Goal: Task Accomplishment & Management: Manage account settings

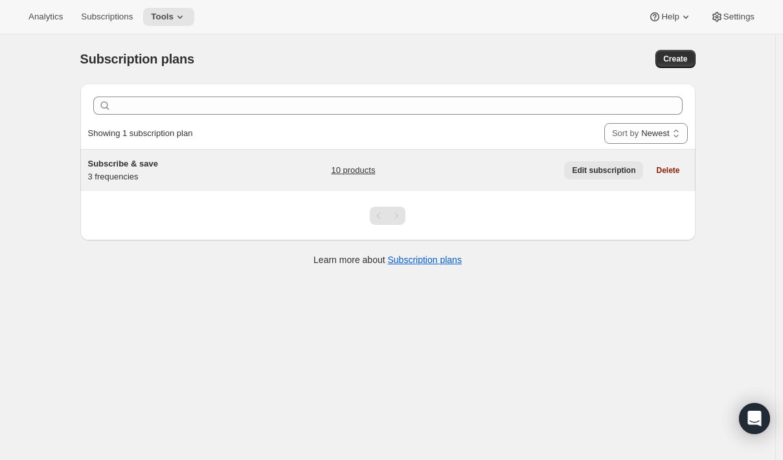
click at [600, 173] on span "Edit subscription" at bounding box center [603, 170] width 63 height 10
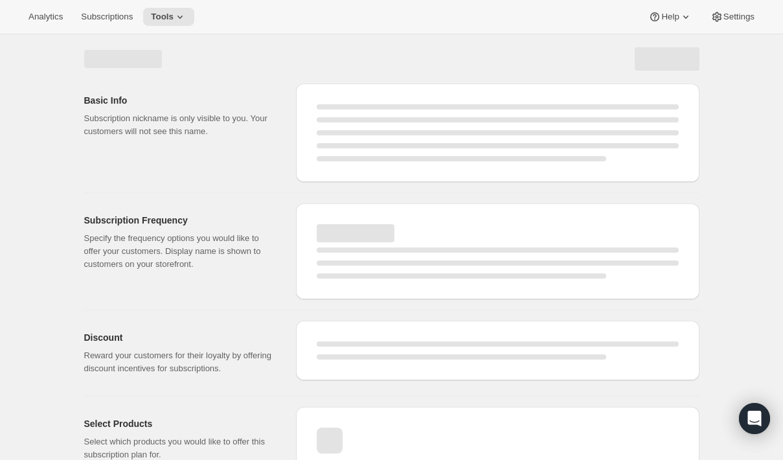
select select "WEEK"
select select "MONTH"
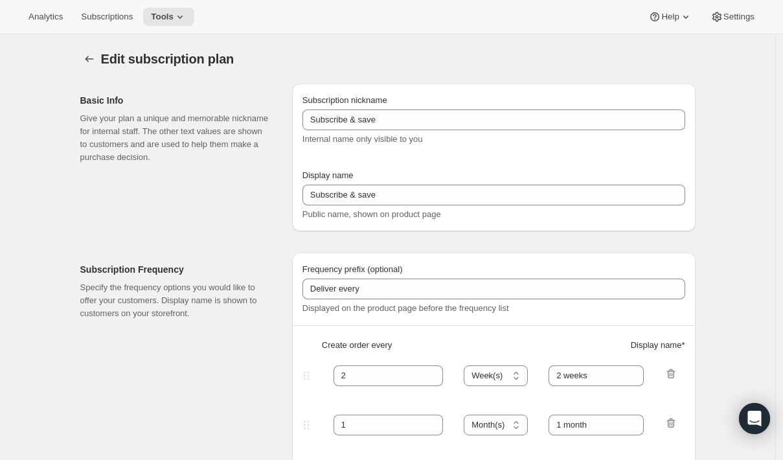
type input "No obligation, modify or cancel your subscription at any time."
select select "MONTH"
click at [726, 21] on span "Settings" at bounding box center [738, 17] width 31 height 10
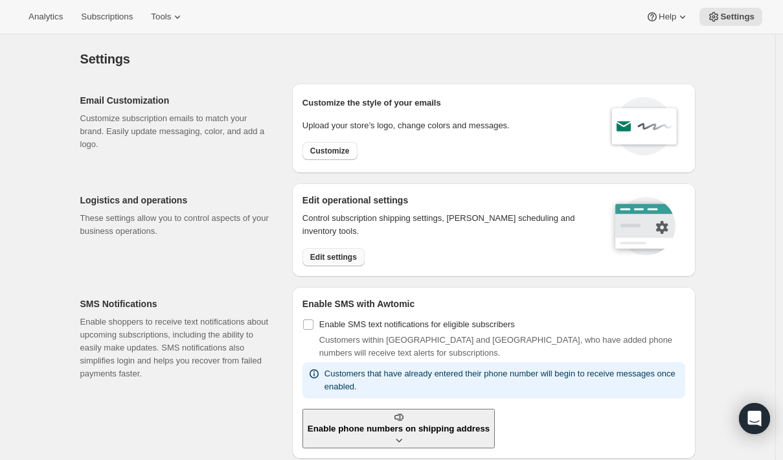
click at [335, 261] on span "Edit settings" at bounding box center [333, 257] width 47 height 10
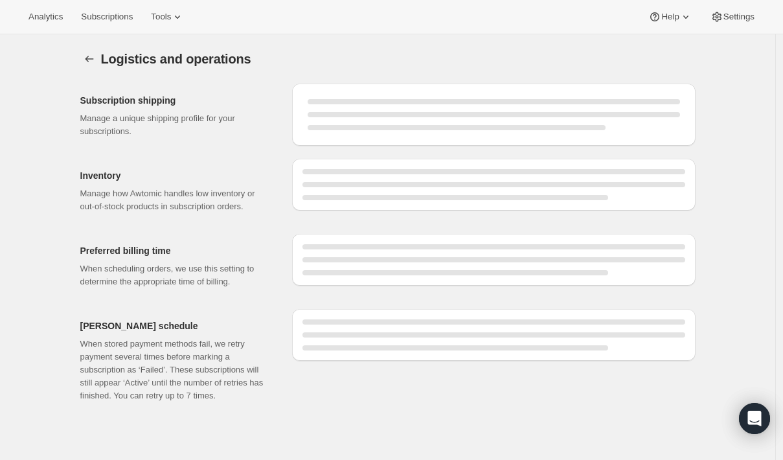
select select "DAY"
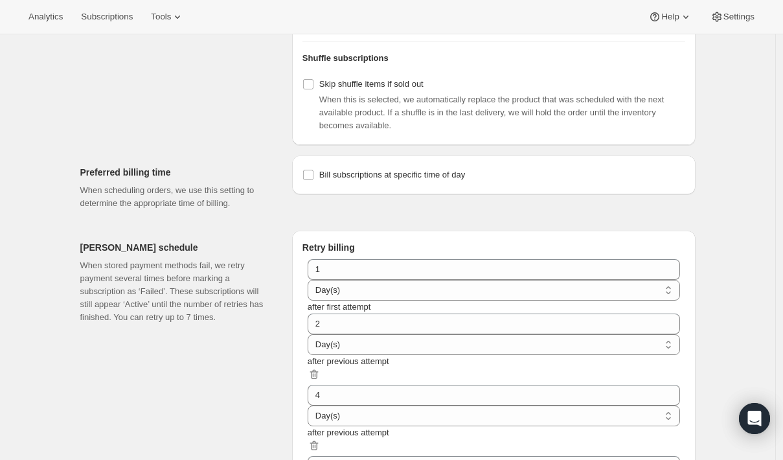
scroll to position [596, 0]
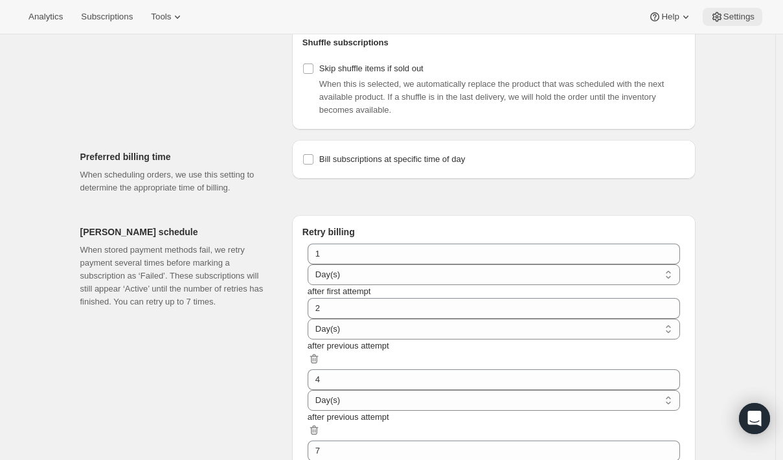
click at [731, 23] on button "Settings" at bounding box center [732, 17] width 60 height 18
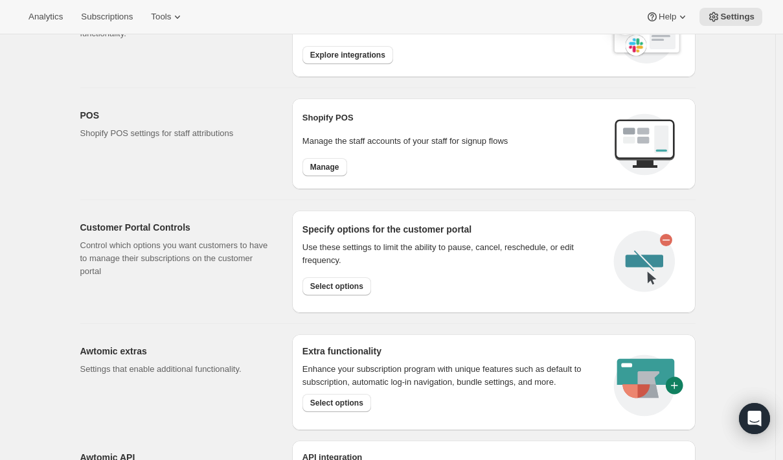
scroll to position [602, 0]
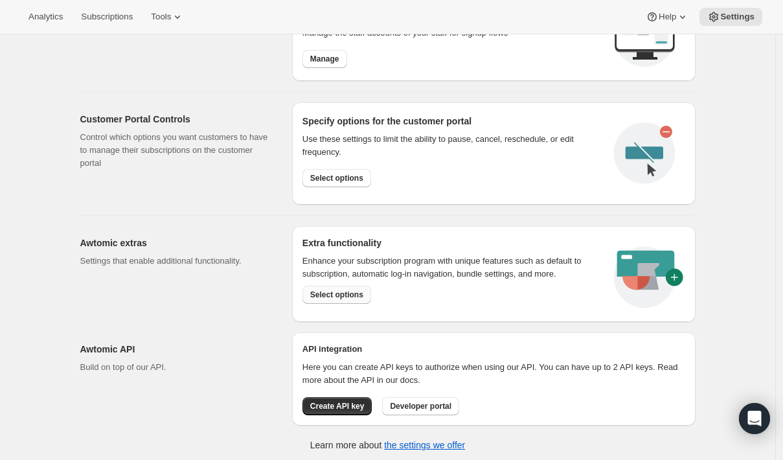
click at [345, 289] on span "Select options" at bounding box center [336, 294] width 53 height 10
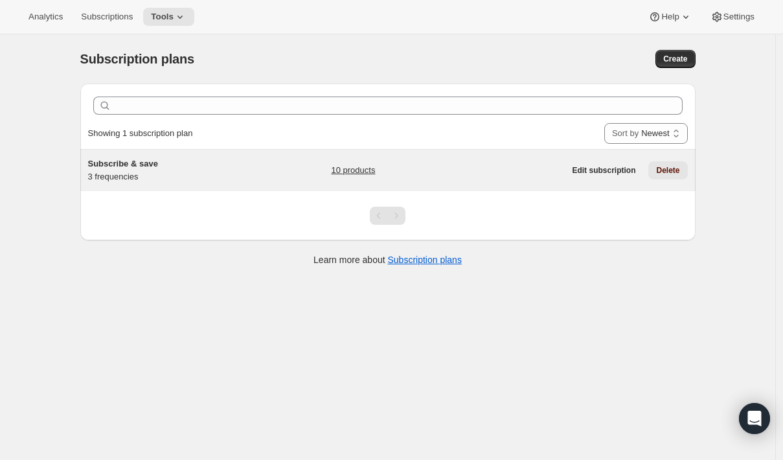
click at [662, 172] on span "Delete" at bounding box center [667, 170] width 23 height 10
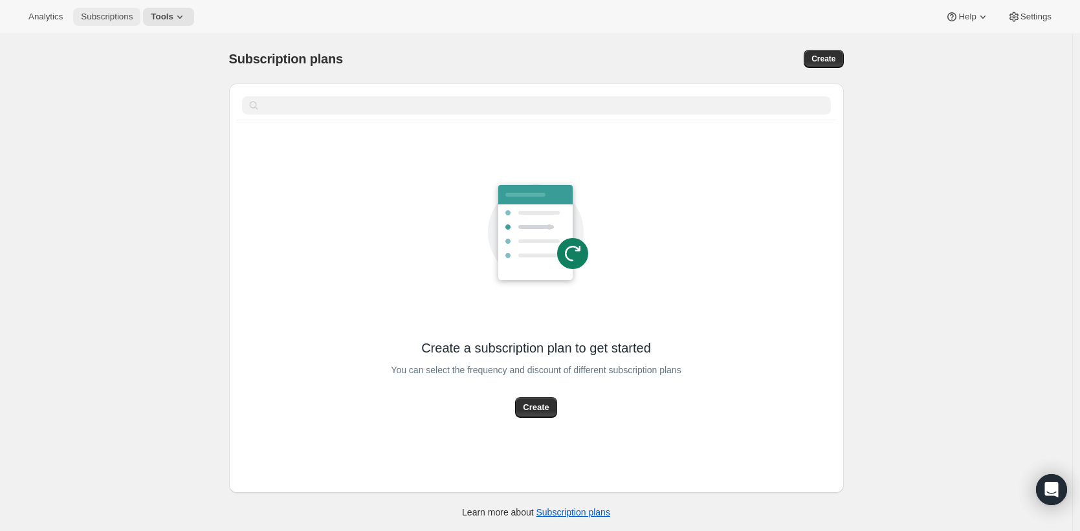
click at [117, 17] on span "Subscriptions" at bounding box center [107, 17] width 52 height 10
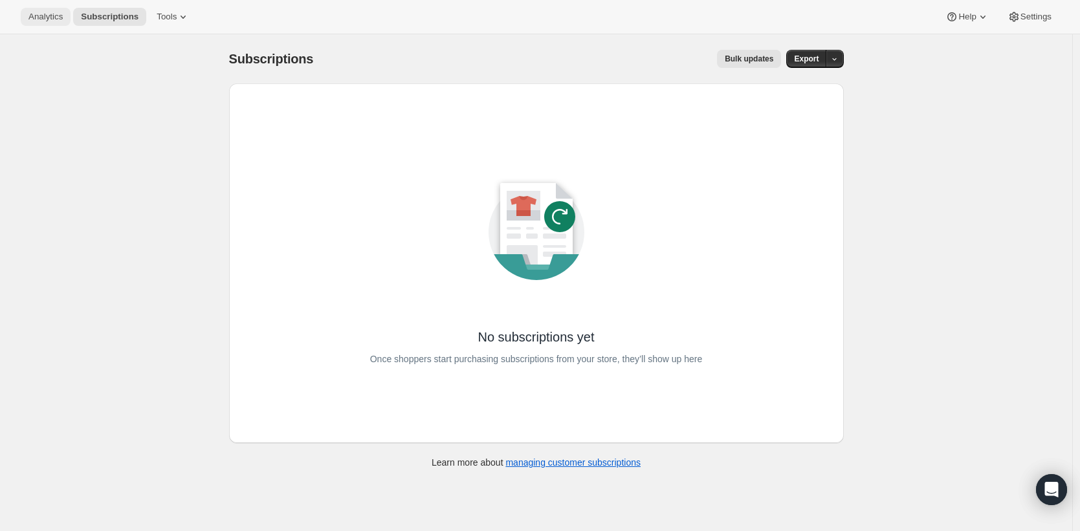
click at [58, 22] on button "Analytics" at bounding box center [46, 17] width 50 height 18
